Goal: Obtain resource: Obtain resource

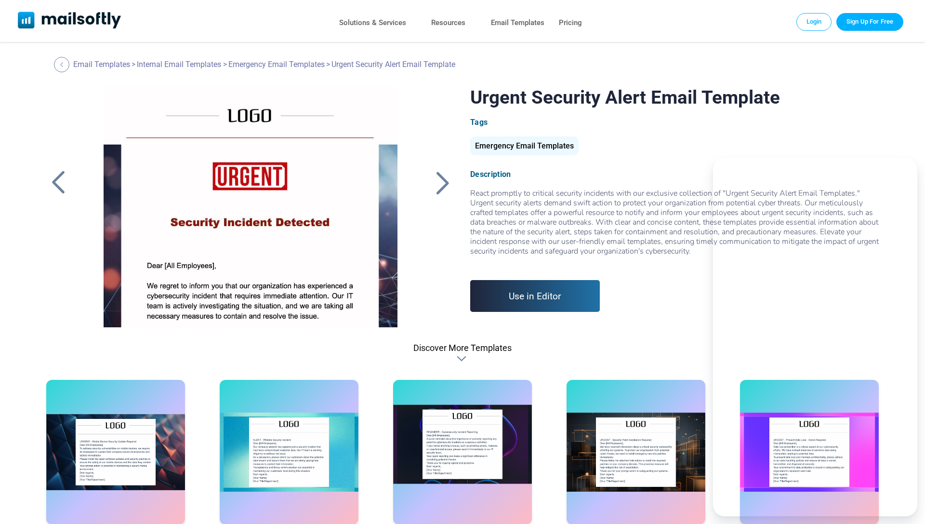
click at [479, 443] on div at bounding box center [462, 452] width 139 height 145
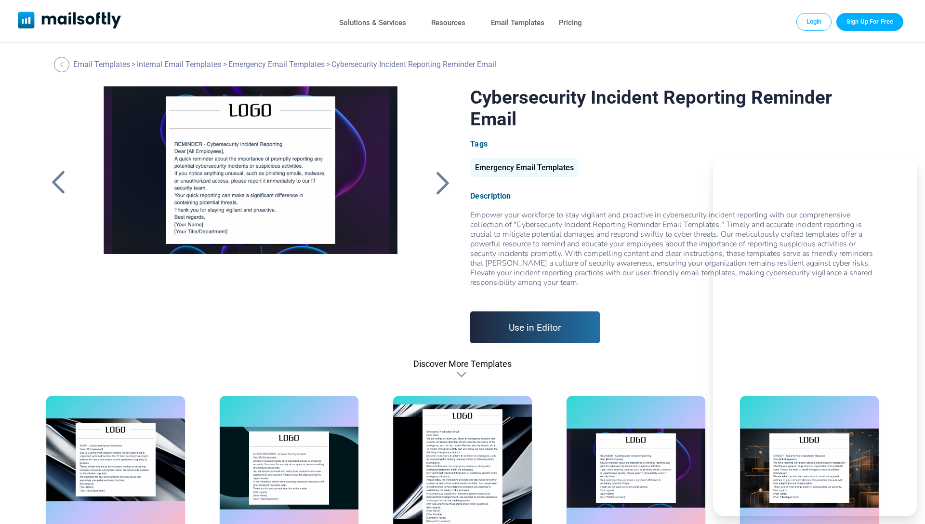
click at [120, 462] on div at bounding box center [115, 468] width 139 height 145
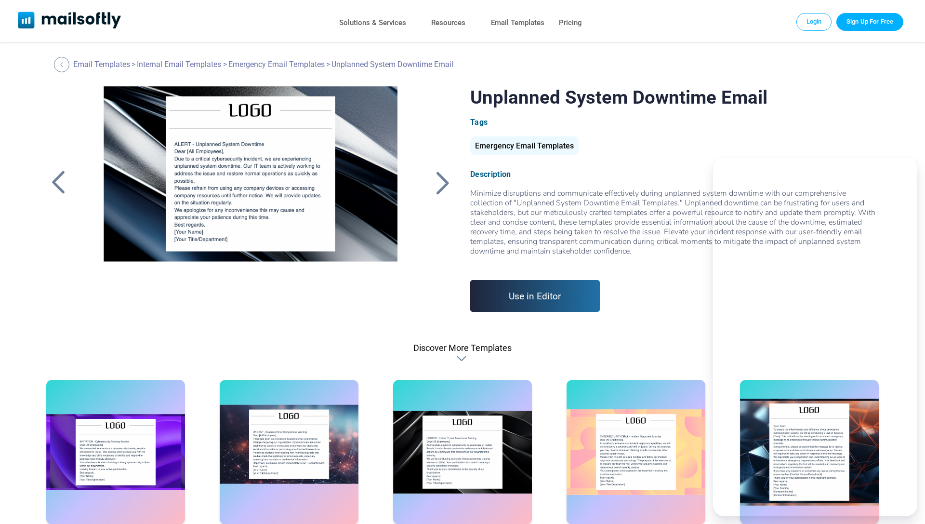
click at [310, 425] on div at bounding box center [289, 452] width 139 height 145
